Goal: Browse casually

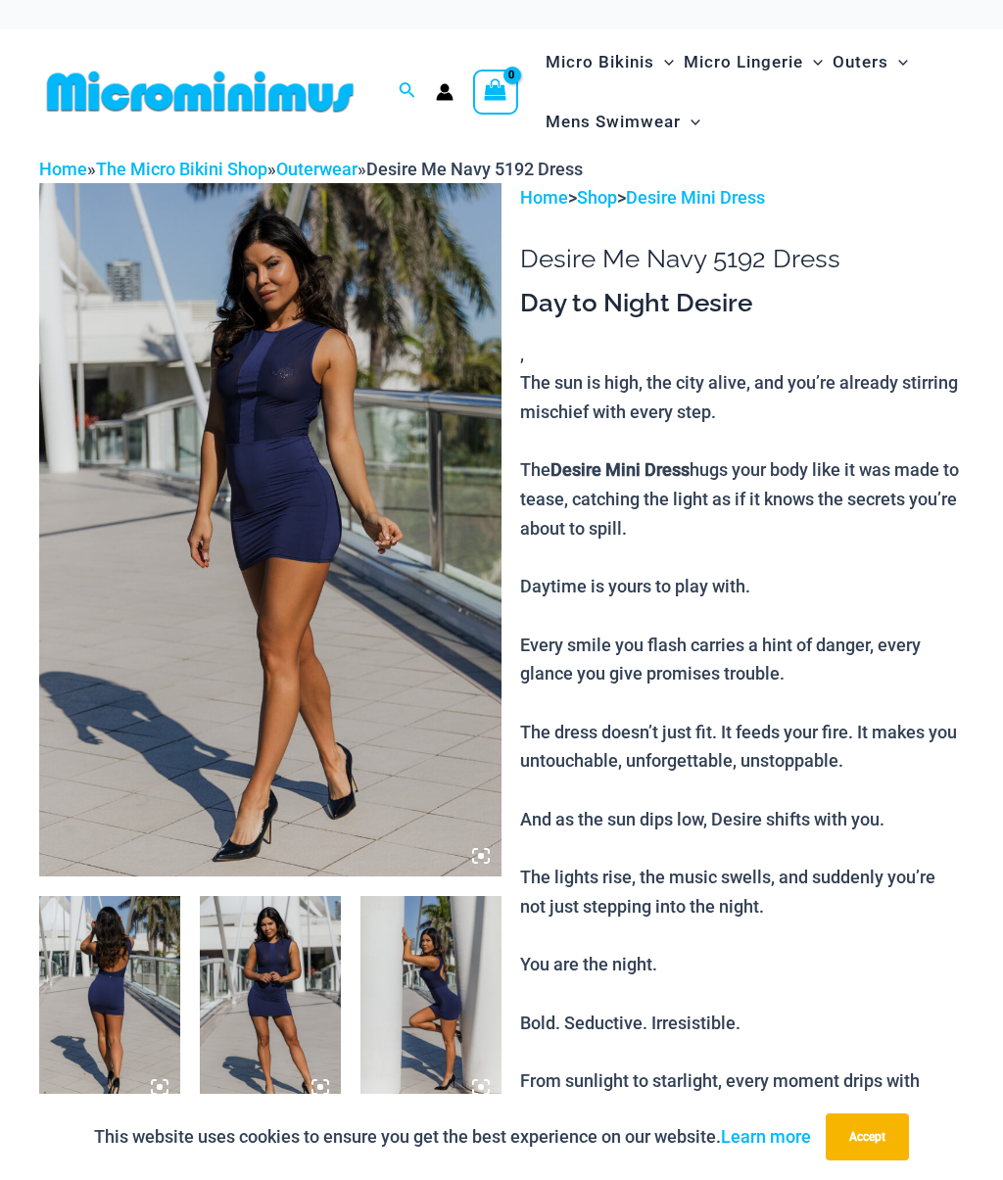
click at [104, 1015] on img at bounding box center [109, 1002] width 141 height 212
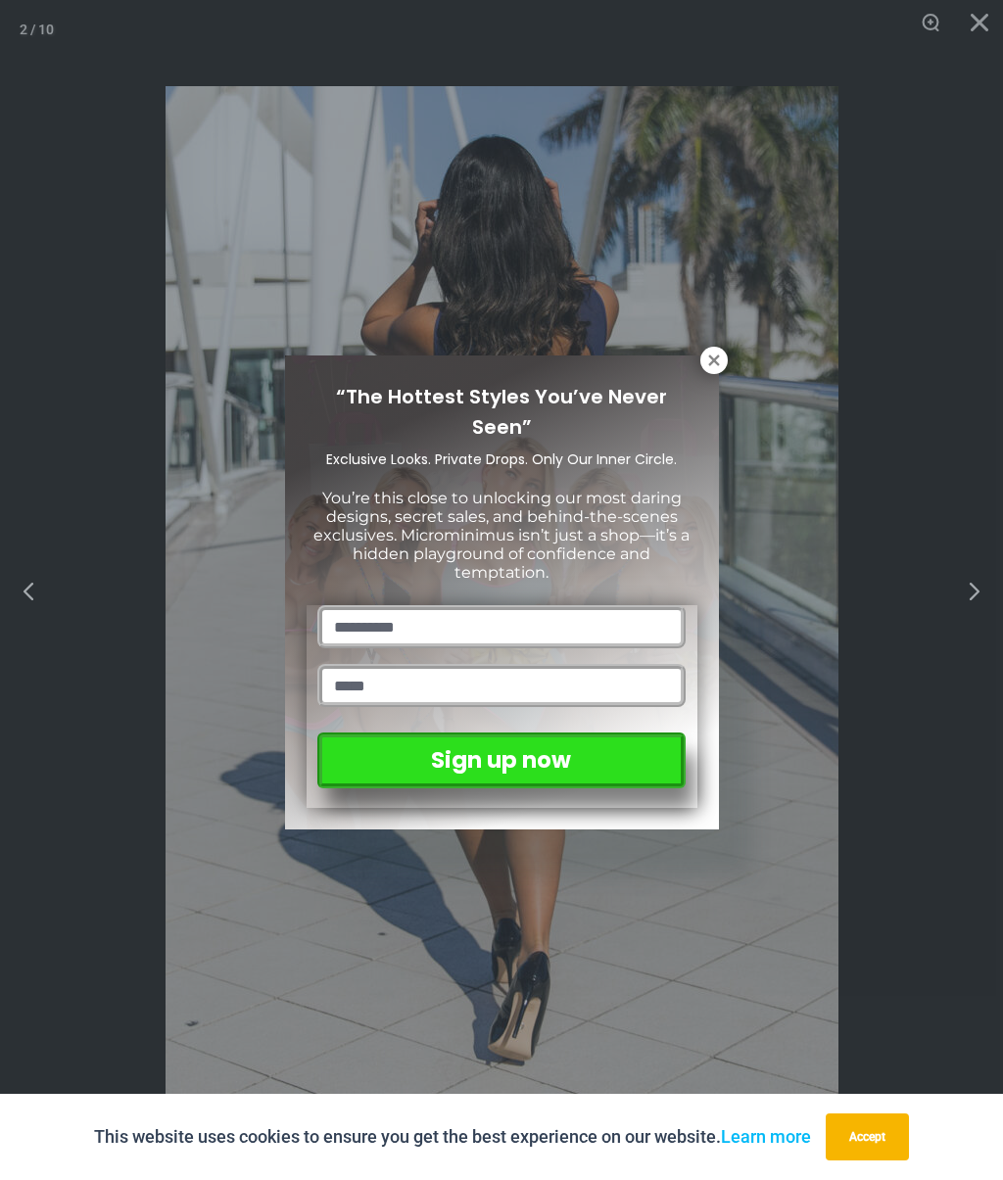
click at [695, 367] on div "“The Hottest Styles You’ve Never Seen” Exclusive Looks. Private Drops. Only Our…" at bounding box center [502, 592] width 434 height 475
click at [700, 362] on button at bounding box center [713, 360] width 27 height 27
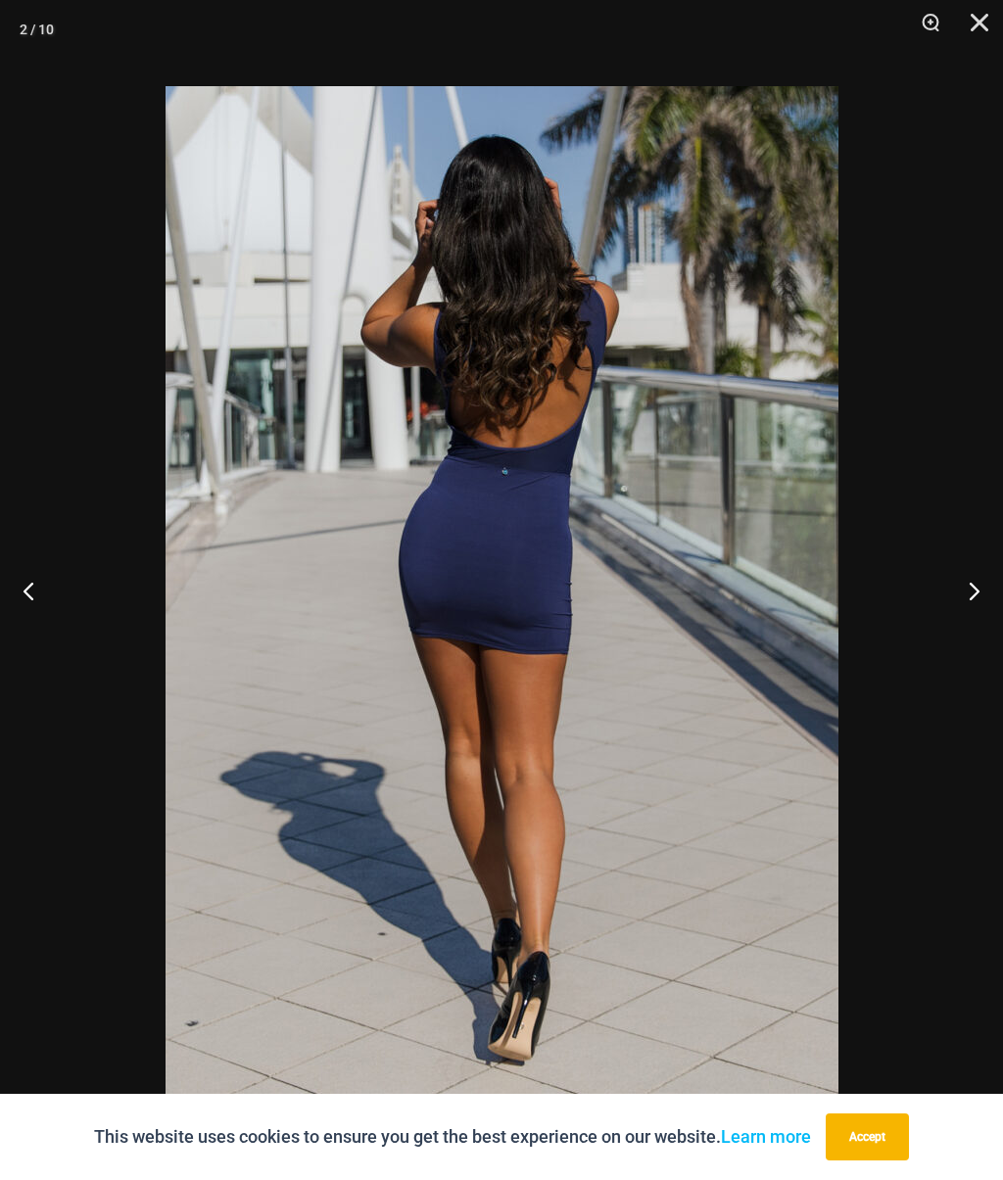
click at [970, 603] on button "Next" at bounding box center [965, 591] width 73 height 98
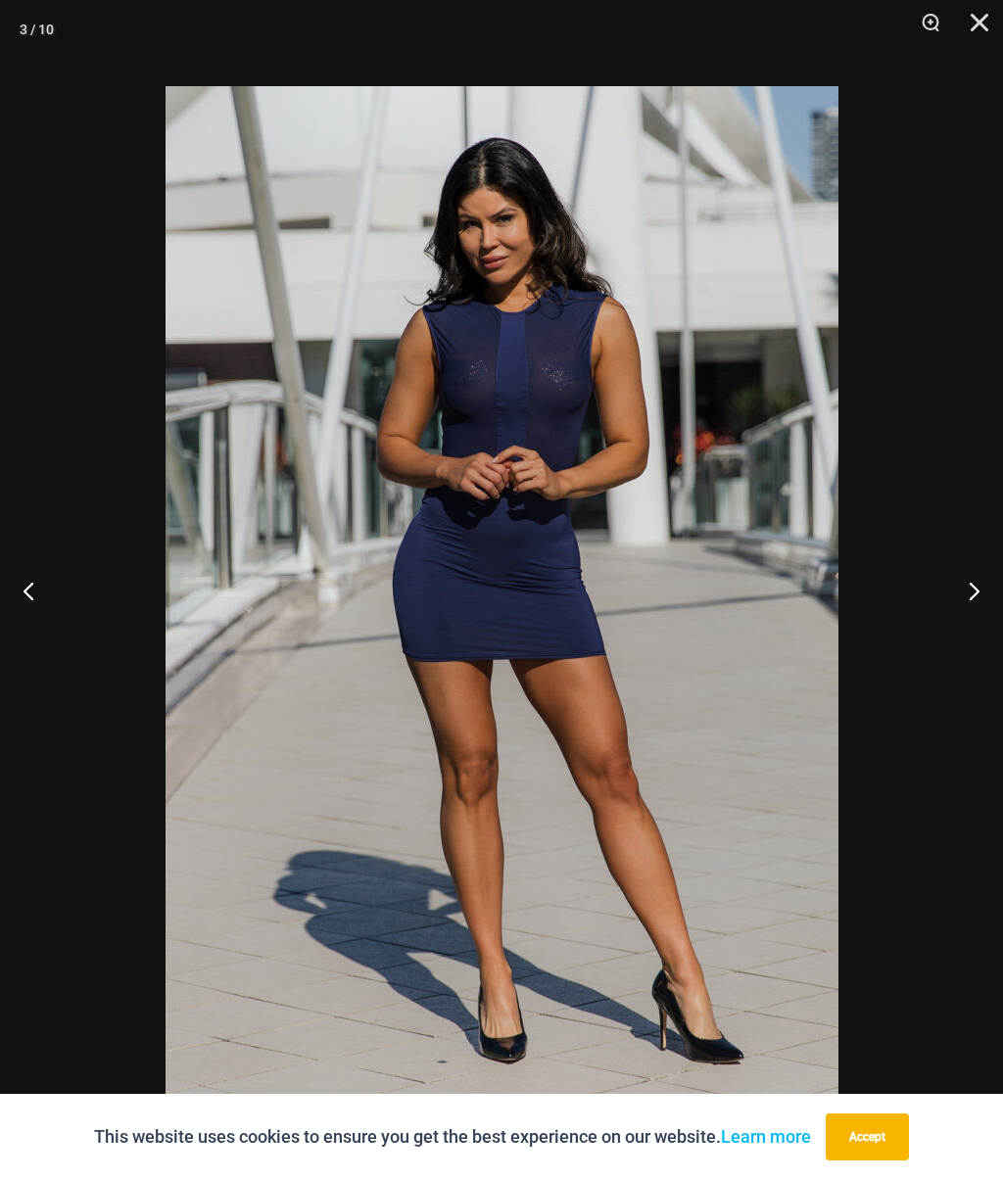
click at [969, 587] on button "Next" at bounding box center [965, 591] width 73 height 98
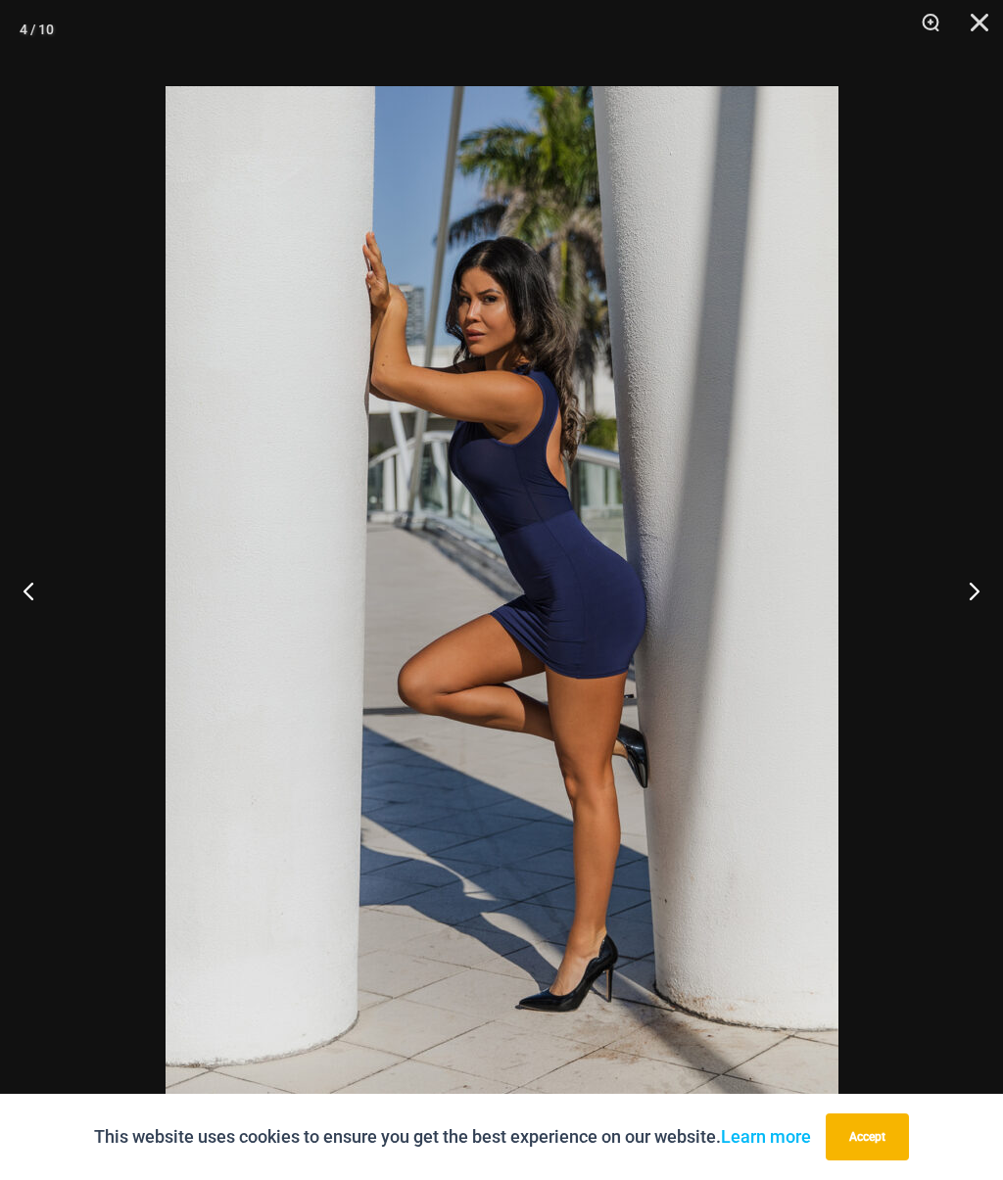
click at [965, 590] on button "Next" at bounding box center [965, 591] width 73 height 98
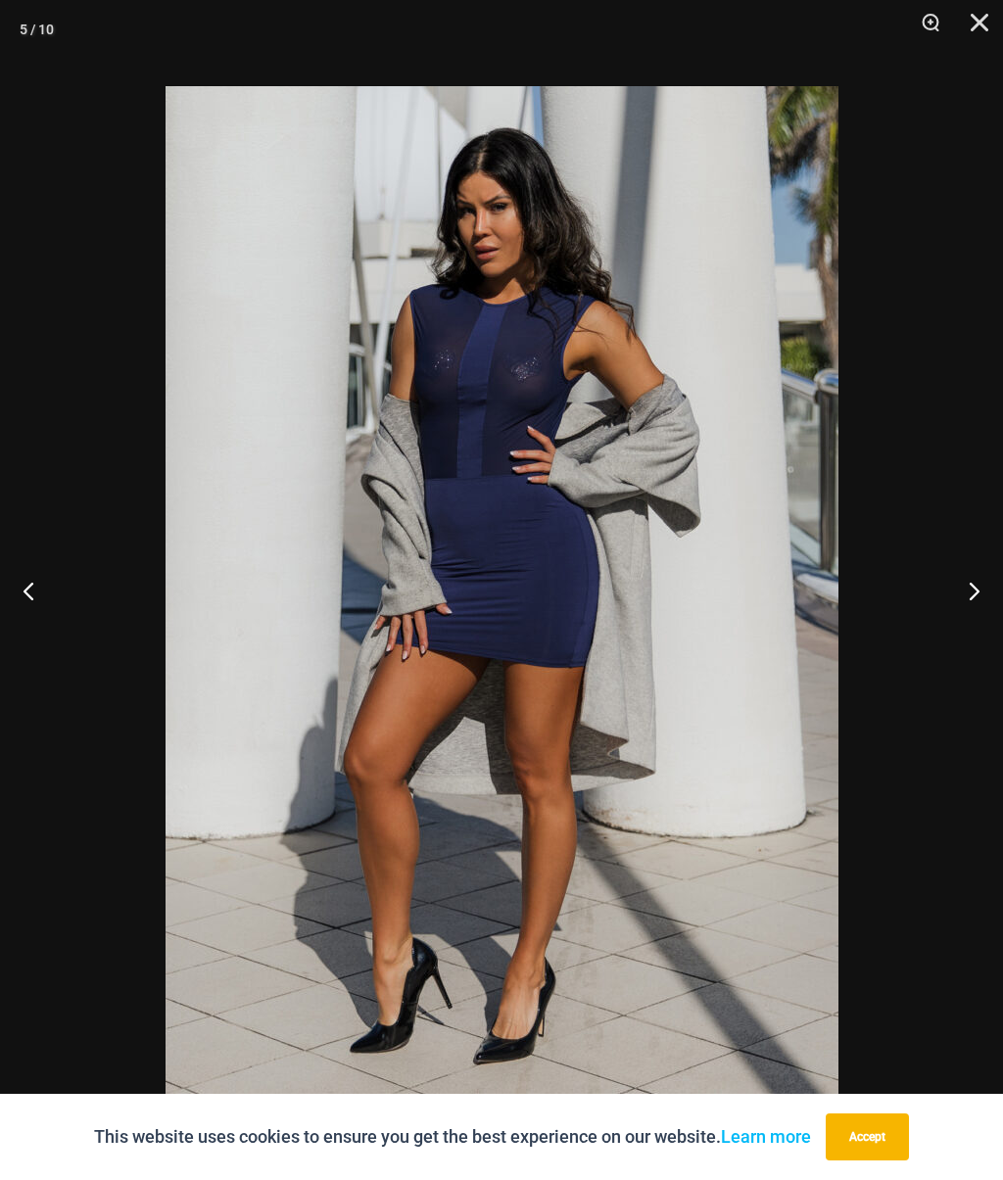
click at [974, 587] on button "Next" at bounding box center [965, 591] width 73 height 98
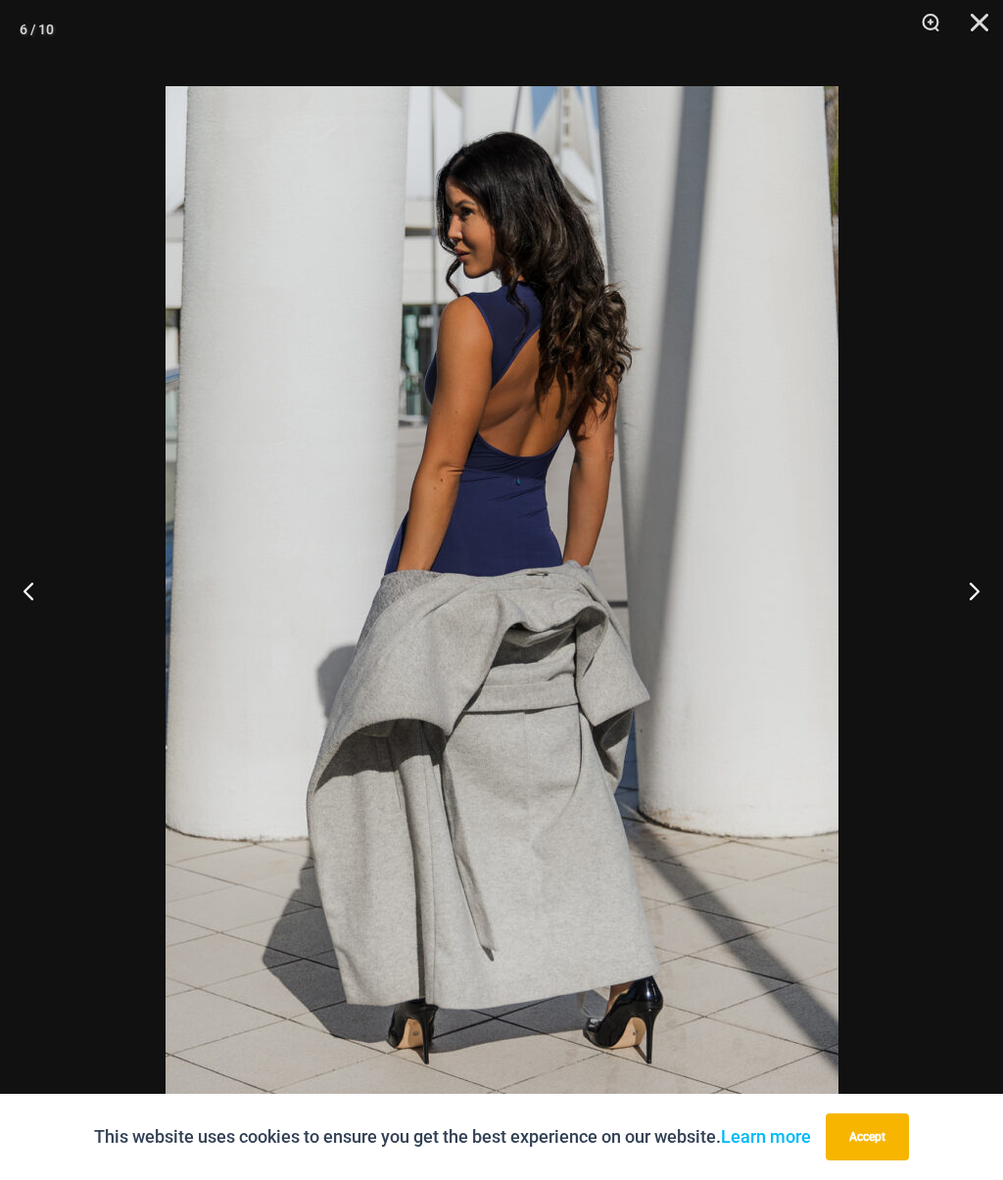
click at [966, 590] on button "Next" at bounding box center [965, 591] width 73 height 98
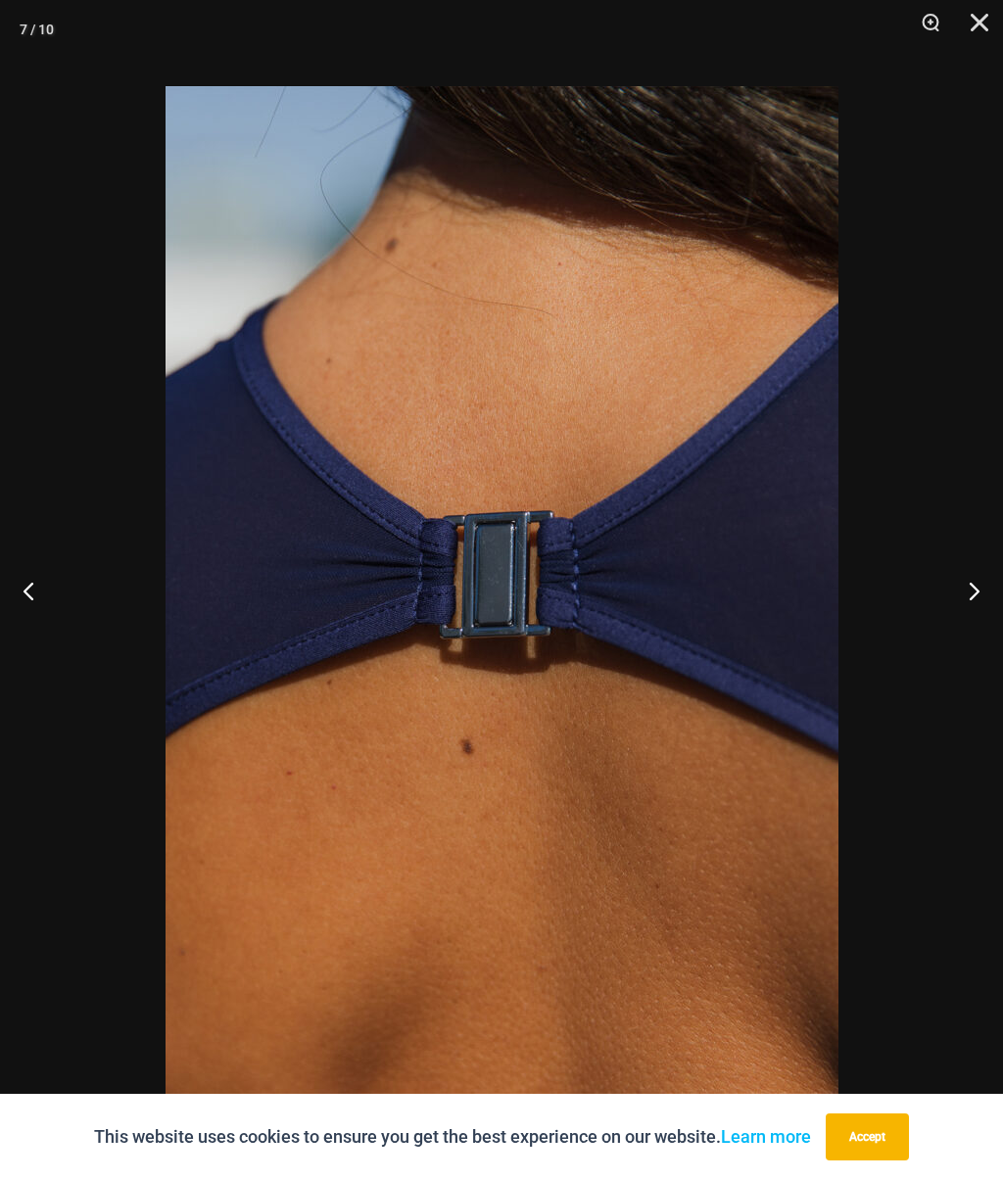
click at [968, 599] on button "Next" at bounding box center [965, 591] width 73 height 98
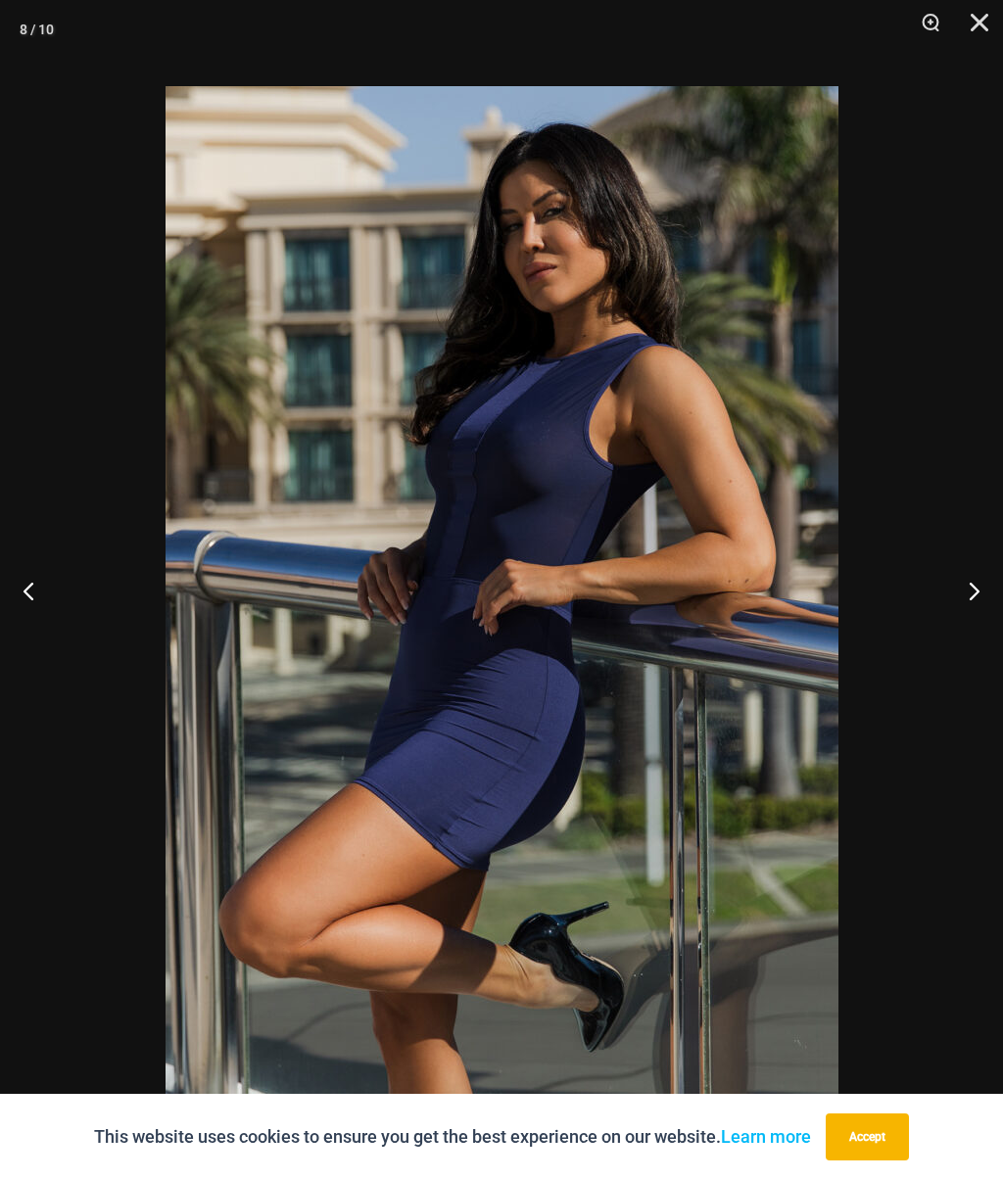
click at [960, 590] on button "Next" at bounding box center [965, 591] width 73 height 98
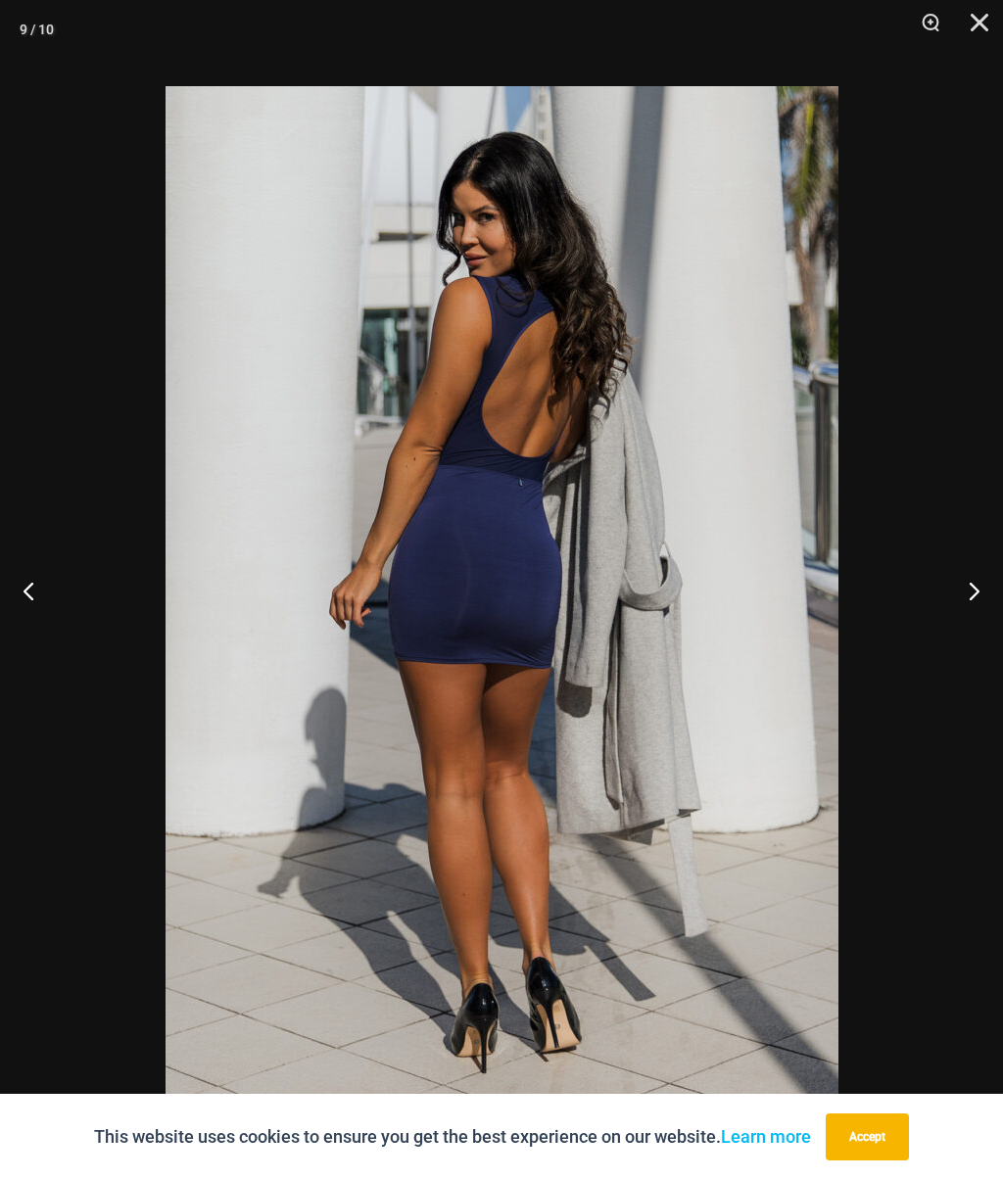
click at [954, 598] on button "Next" at bounding box center [965, 591] width 73 height 98
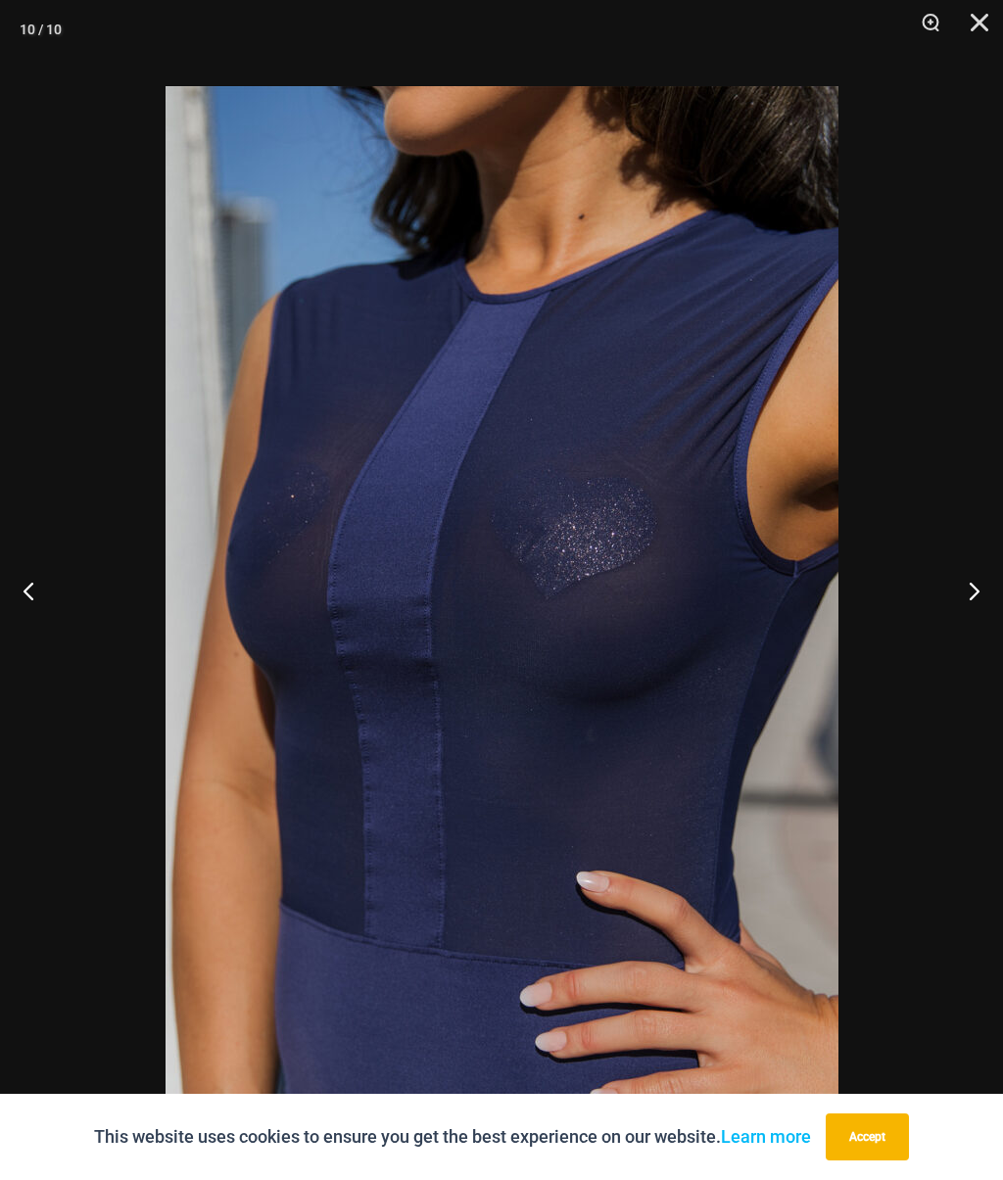
click at [957, 590] on button "Next" at bounding box center [965, 591] width 73 height 98
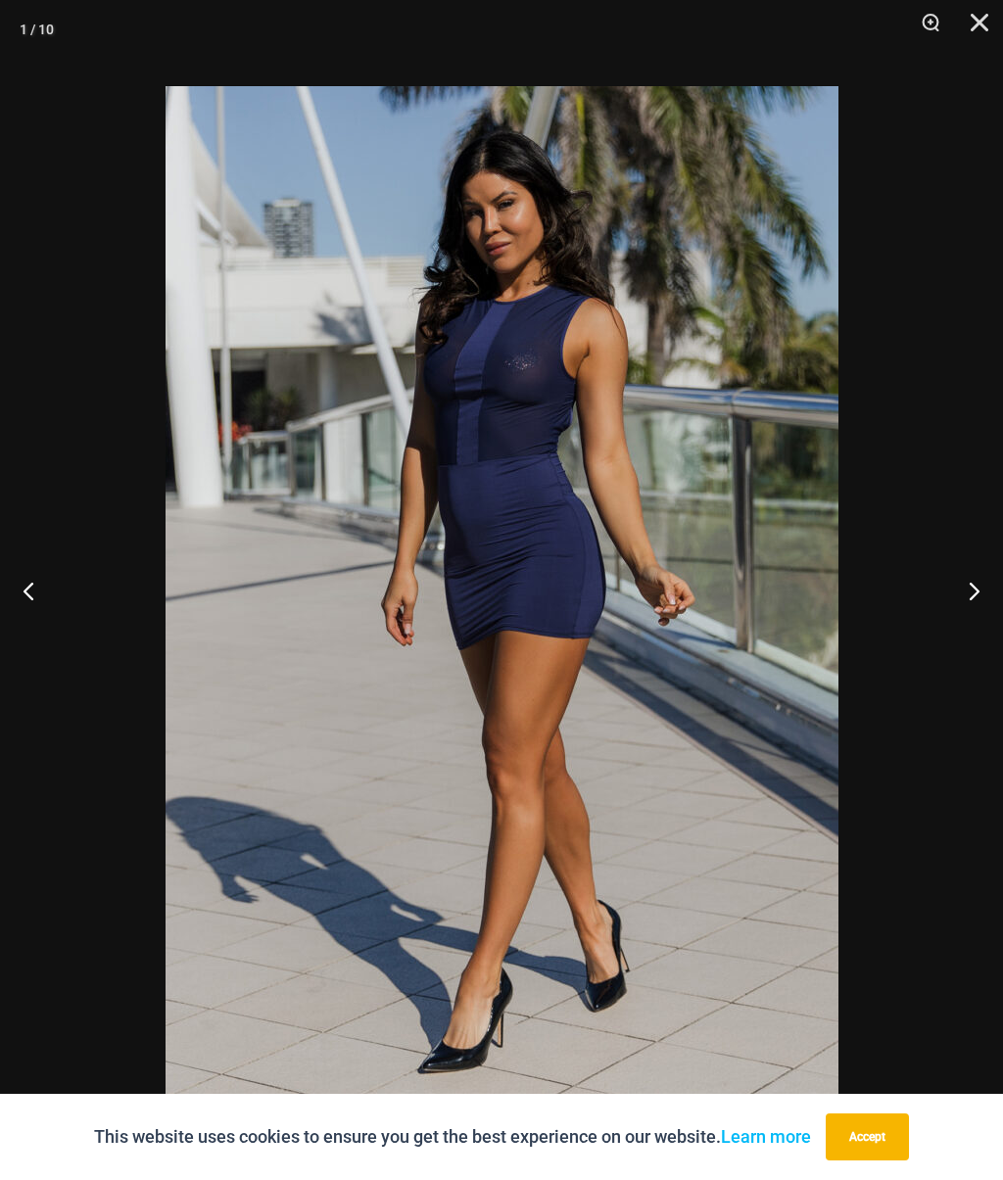
click at [956, 593] on button "Next" at bounding box center [965, 591] width 73 height 98
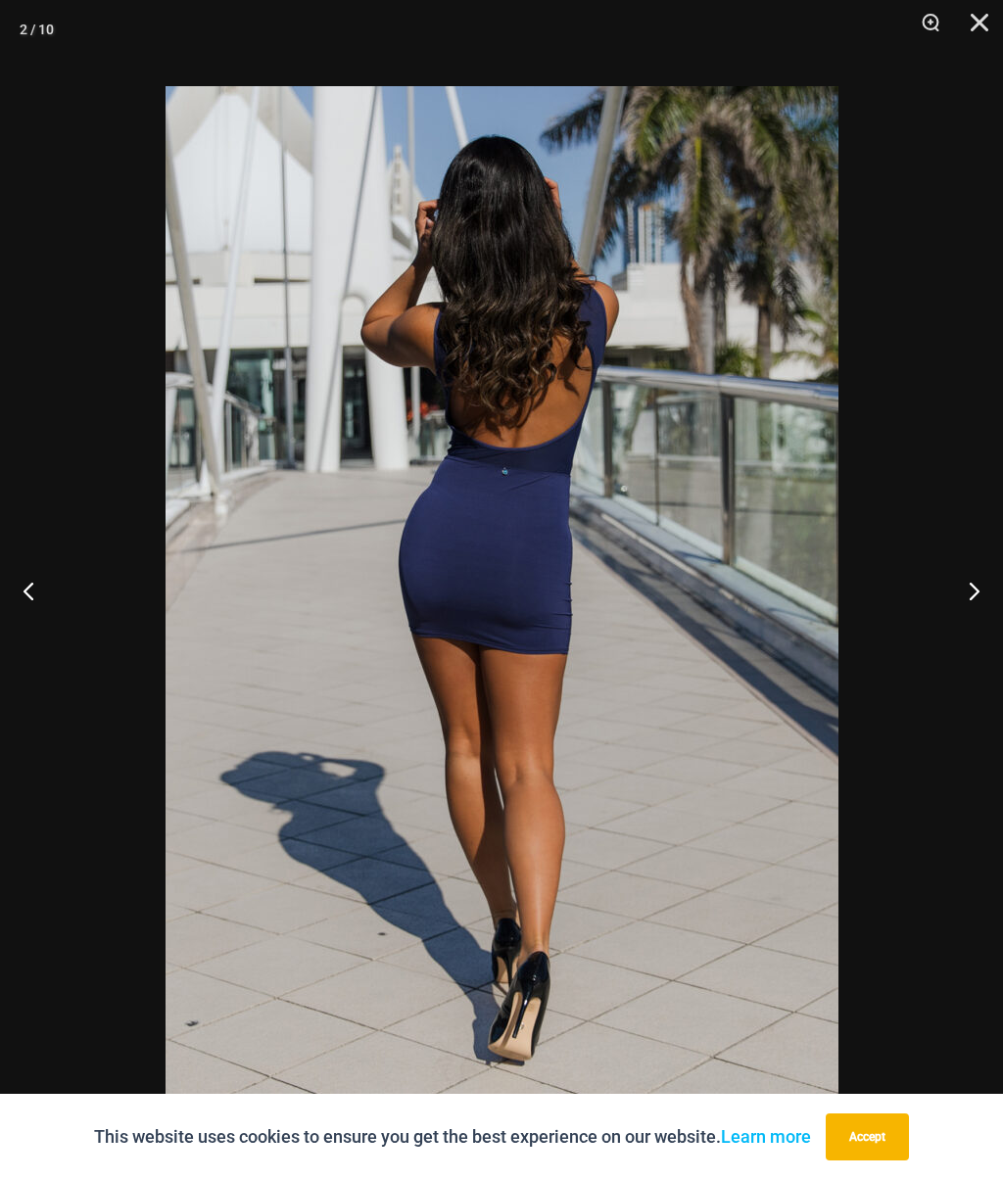
click at [963, 595] on button "Next" at bounding box center [965, 591] width 73 height 98
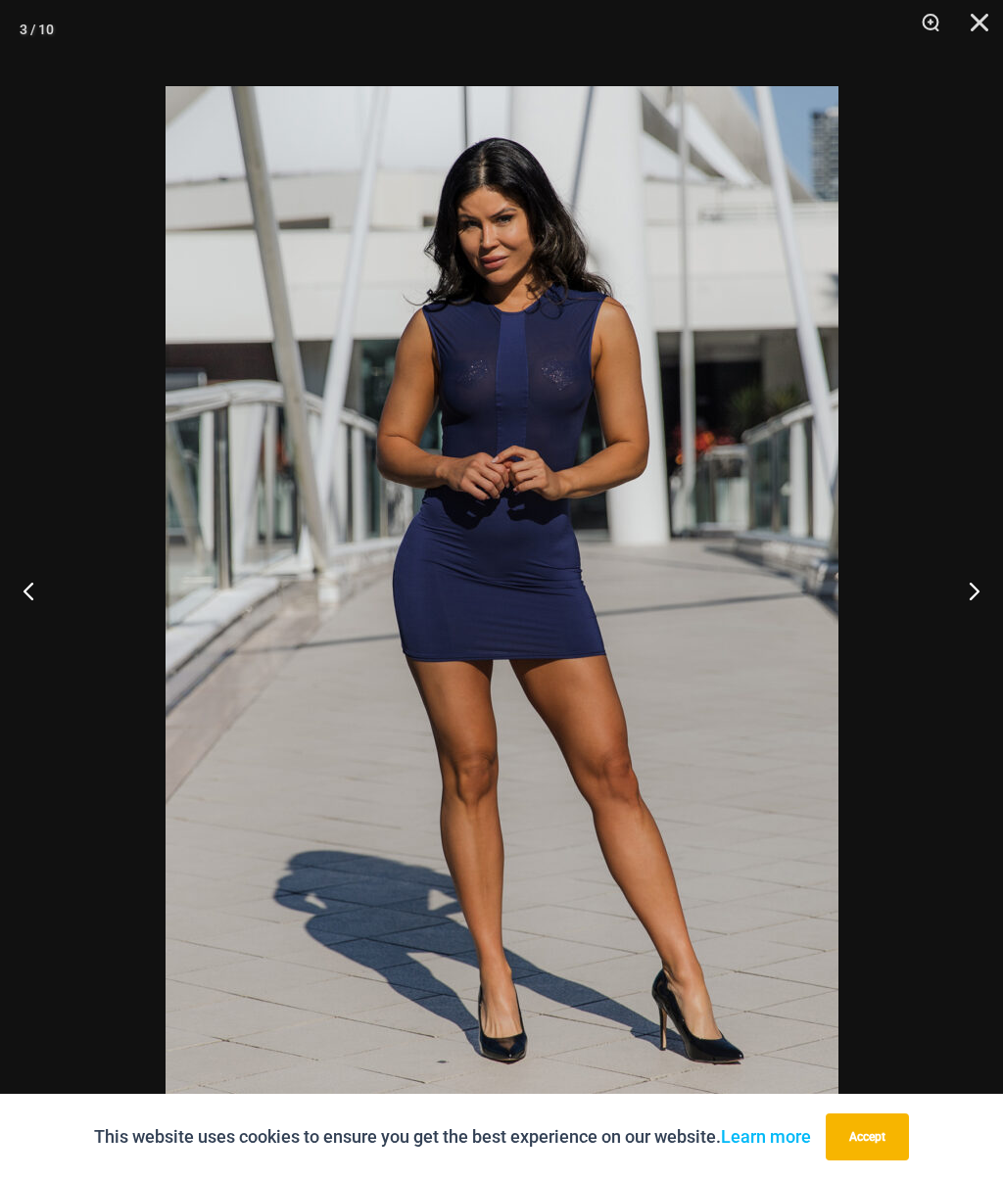
click at [990, 30] on button "Close" at bounding box center [972, 29] width 49 height 59
